Goal: Find specific page/section: Find specific page/section

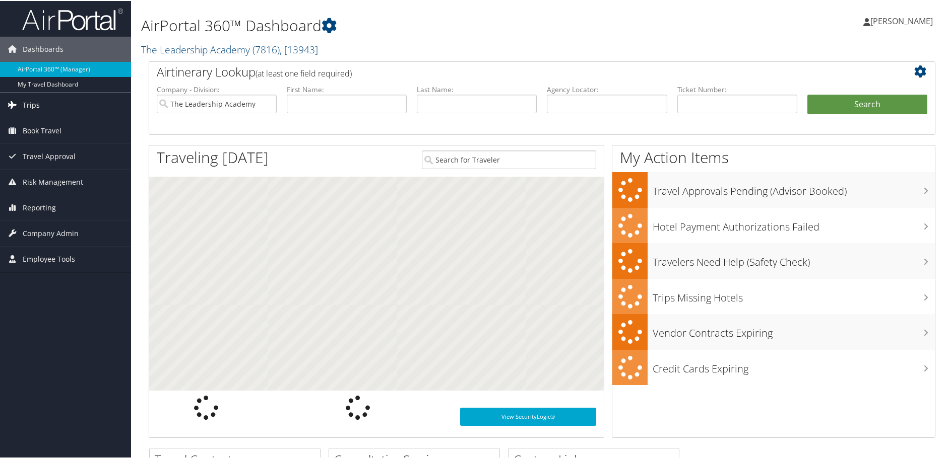
click at [39, 106] on link "Trips" at bounding box center [65, 104] width 131 height 25
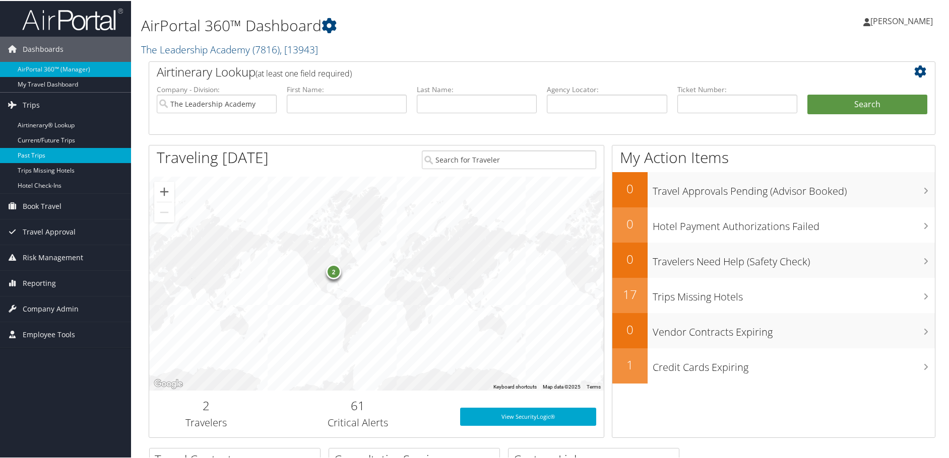
click at [43, 153] on link "Past Trips" at bounding box center [65, 154] width 131 height 15
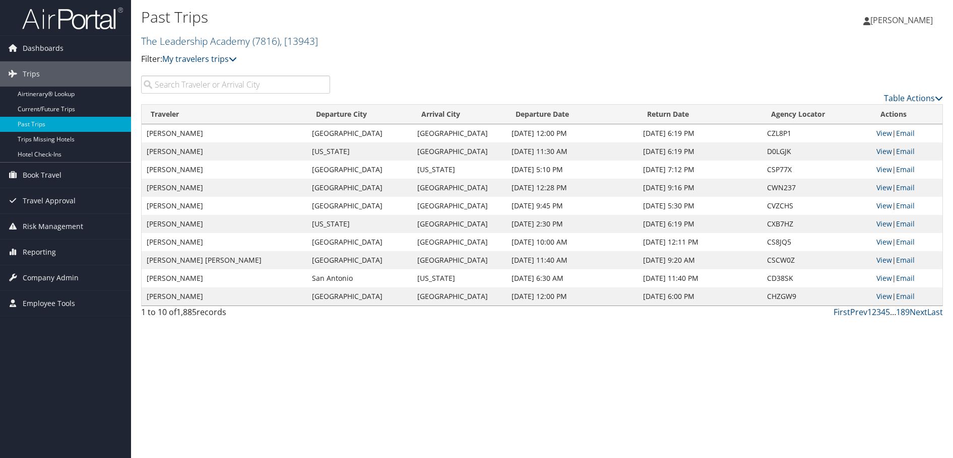
click at [190, 82] on input "search" at bounding box center [235, 85] width 189 height 18
type input "[PERSON_NAME]"
click at [479, 45] on h2 "The Leadership Academy ( 7816 ) , [ 13943 ]" at bounding box center [408, 40] width 534 height 17
